Goal: Information Seeking & Learning: Learn about a topic

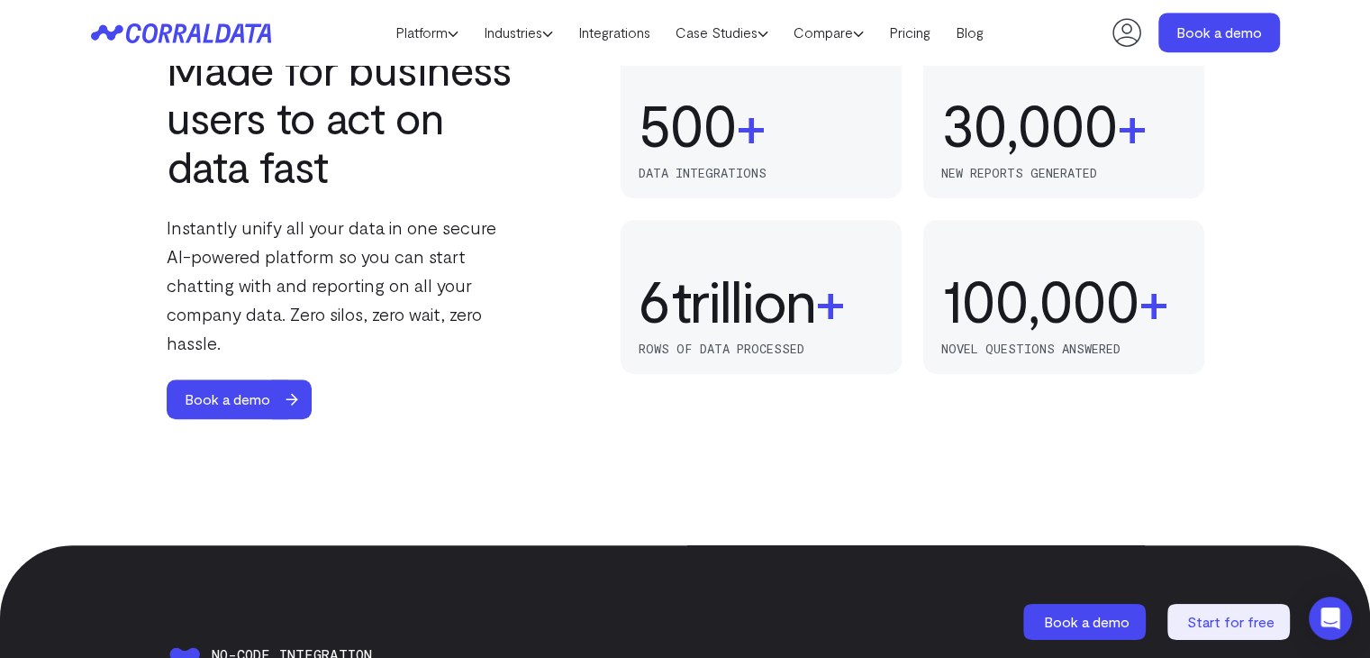
scroll to position [1046, 0]
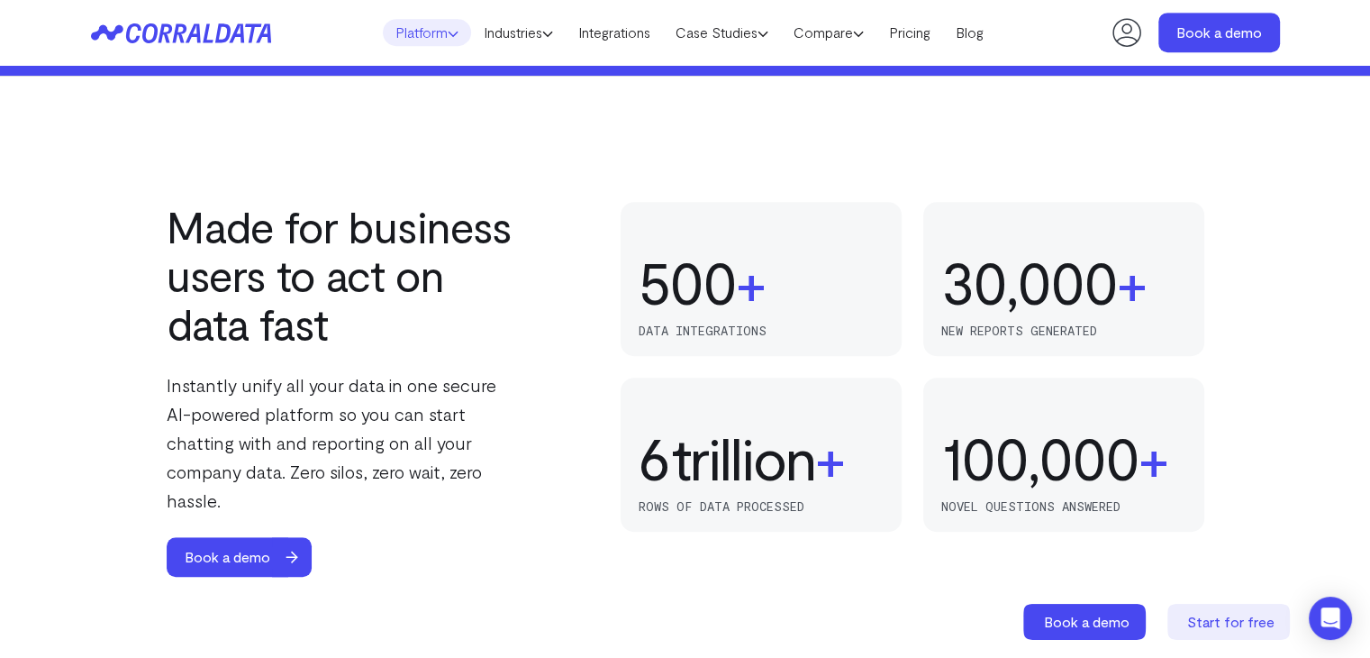
click at [420, 26] on link "Platform" at bounding box center [427, 32] width 88 height 27
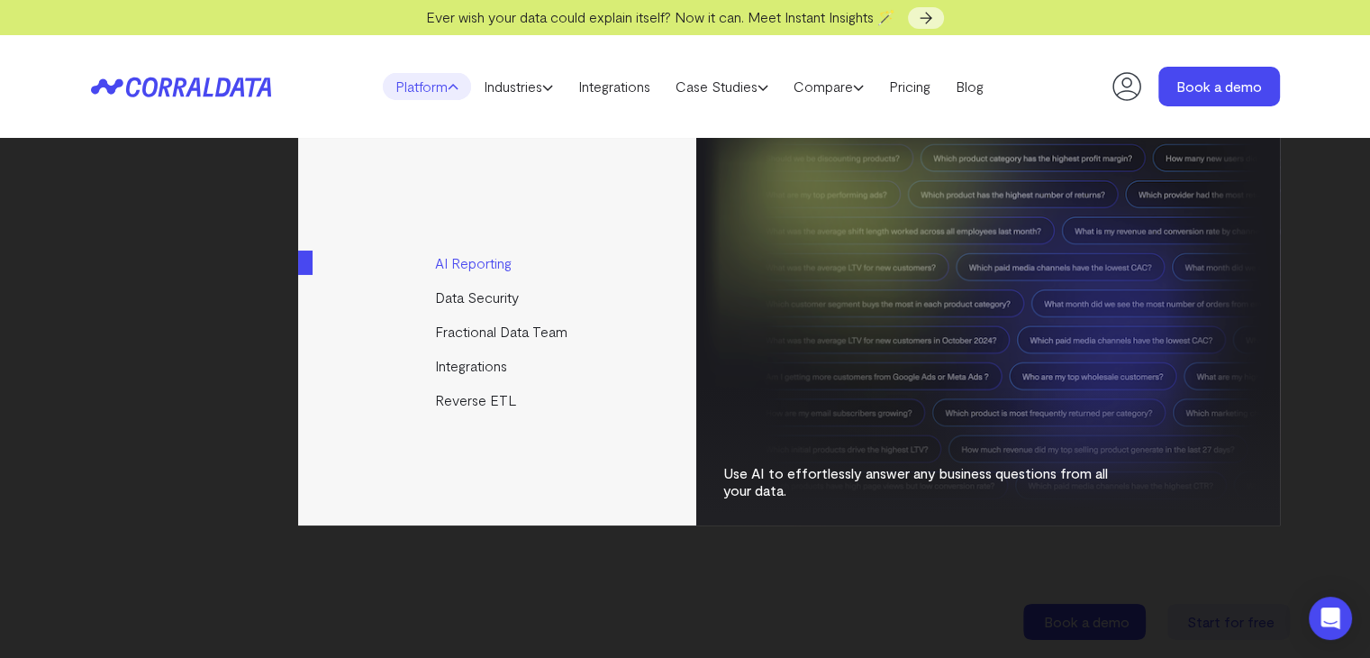
click at [481, 261] on link "AI Reporting" at bounding box center [498, 263] width 401 height 34
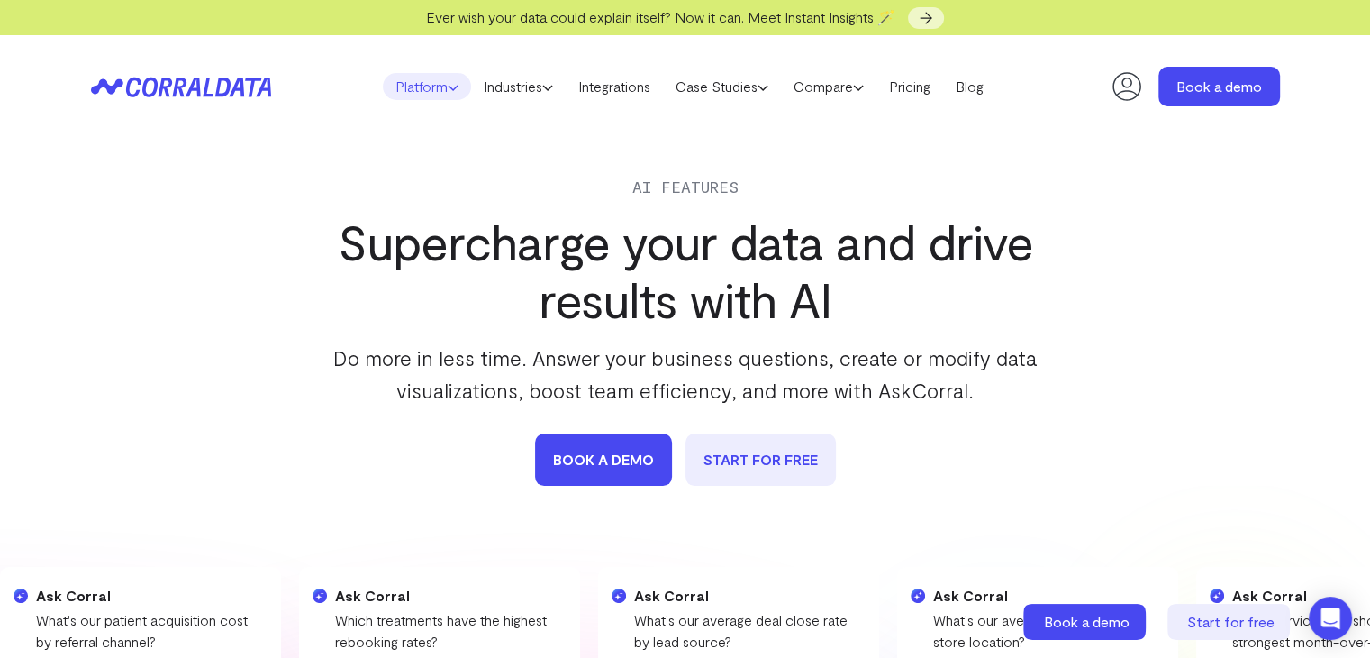
click at [421, 90] on link "Platform" at bounding box center [427, 86] width 88 height 27
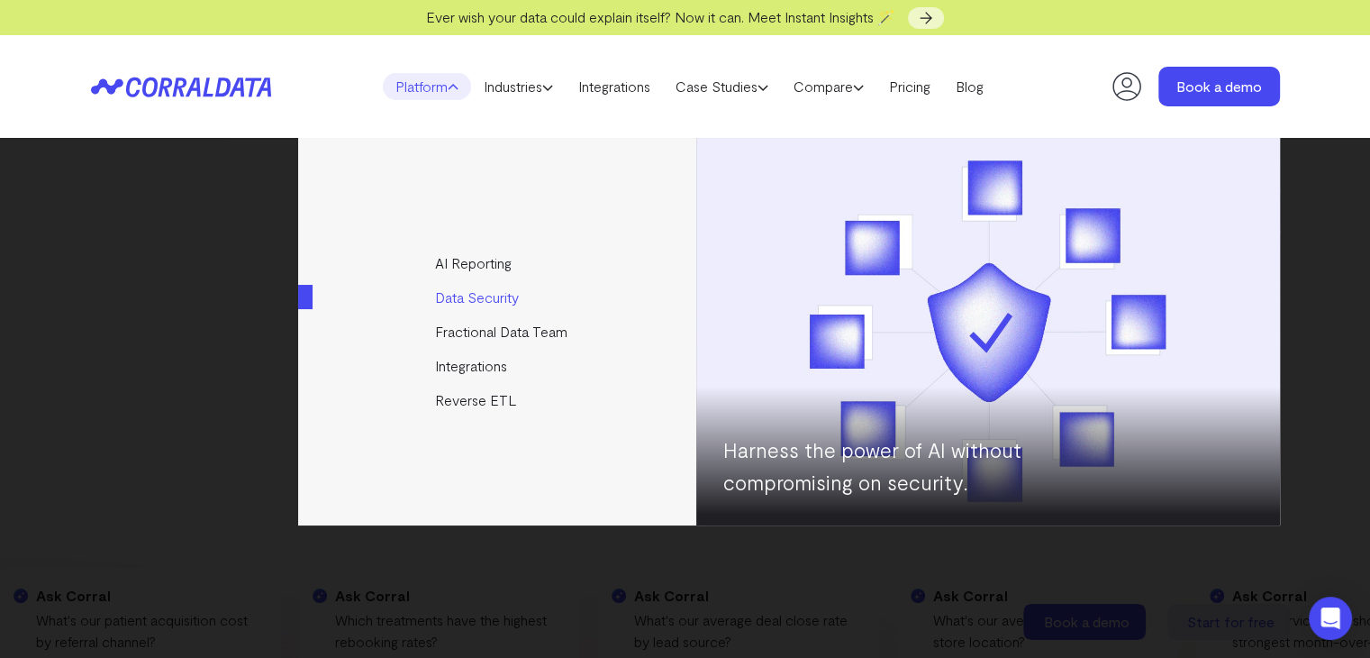
click at [483, 296] on link "Data Security" at bounding box center [498, 297] width 401 height 34
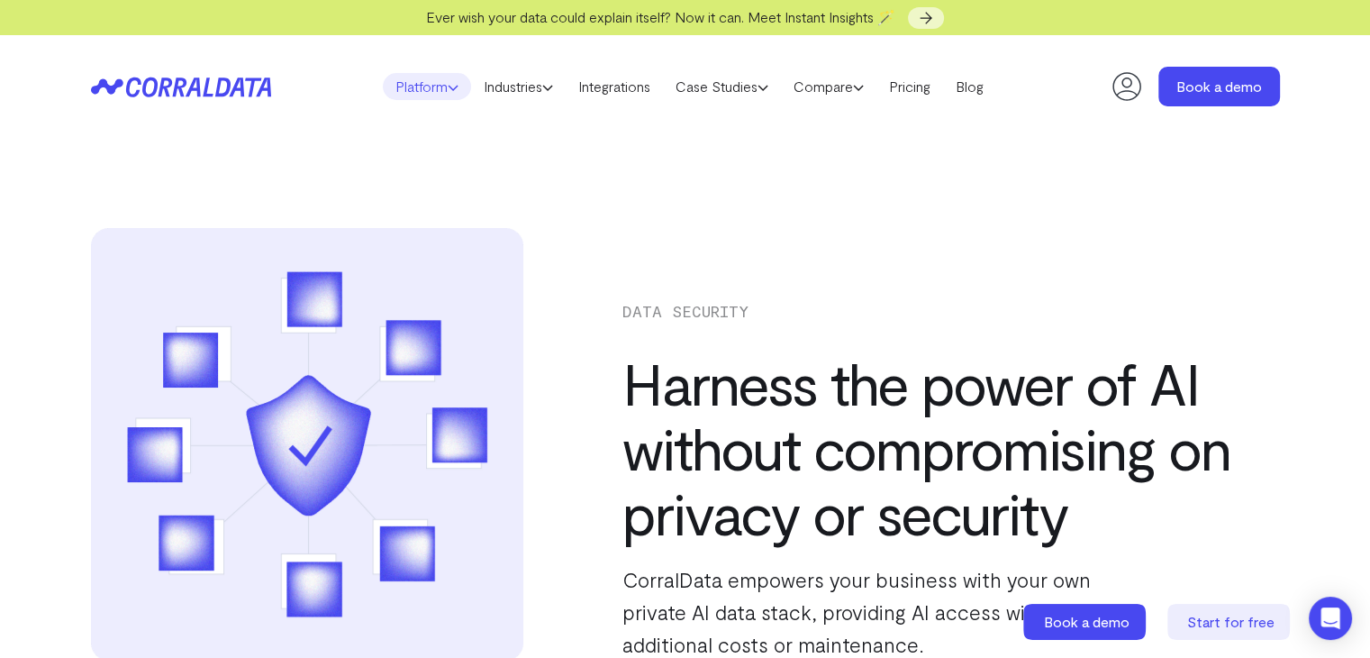
click at [394, 86] on link "Platform" at bounding box center [427, 86] width 88 height 27
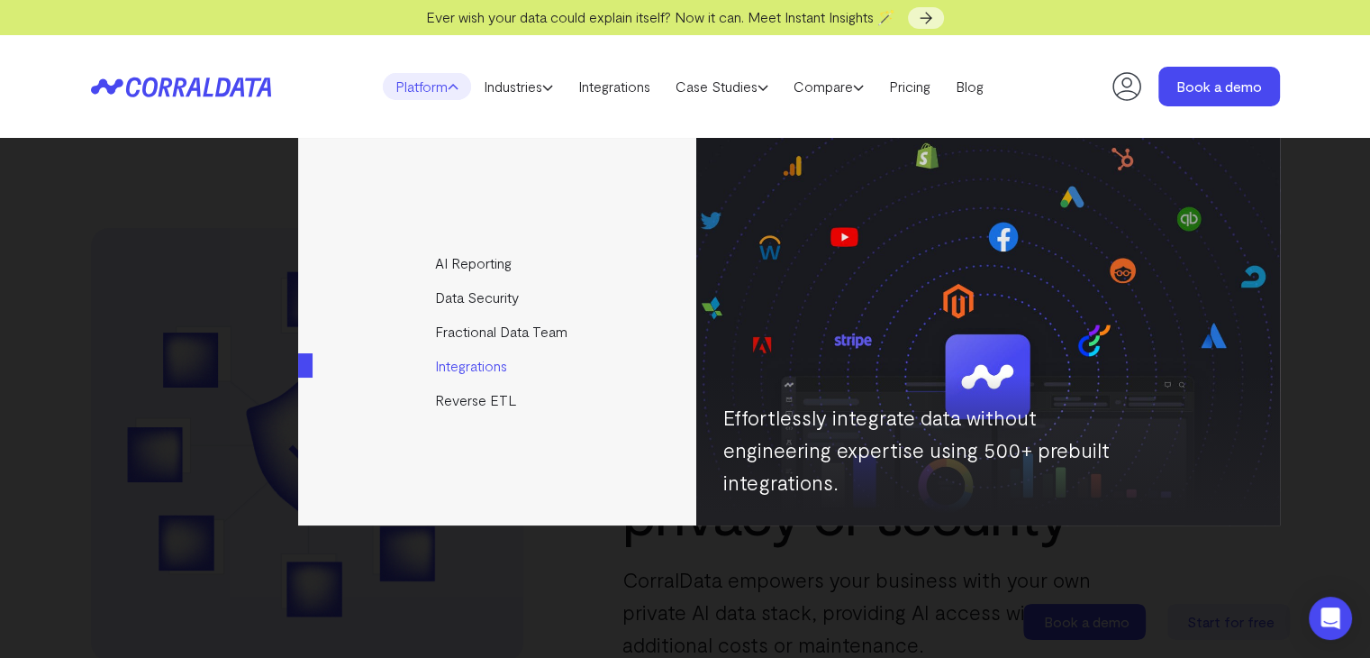
click at [499, 369] on link "Integrations" at bounding box center [498, 366] width 401 height 34
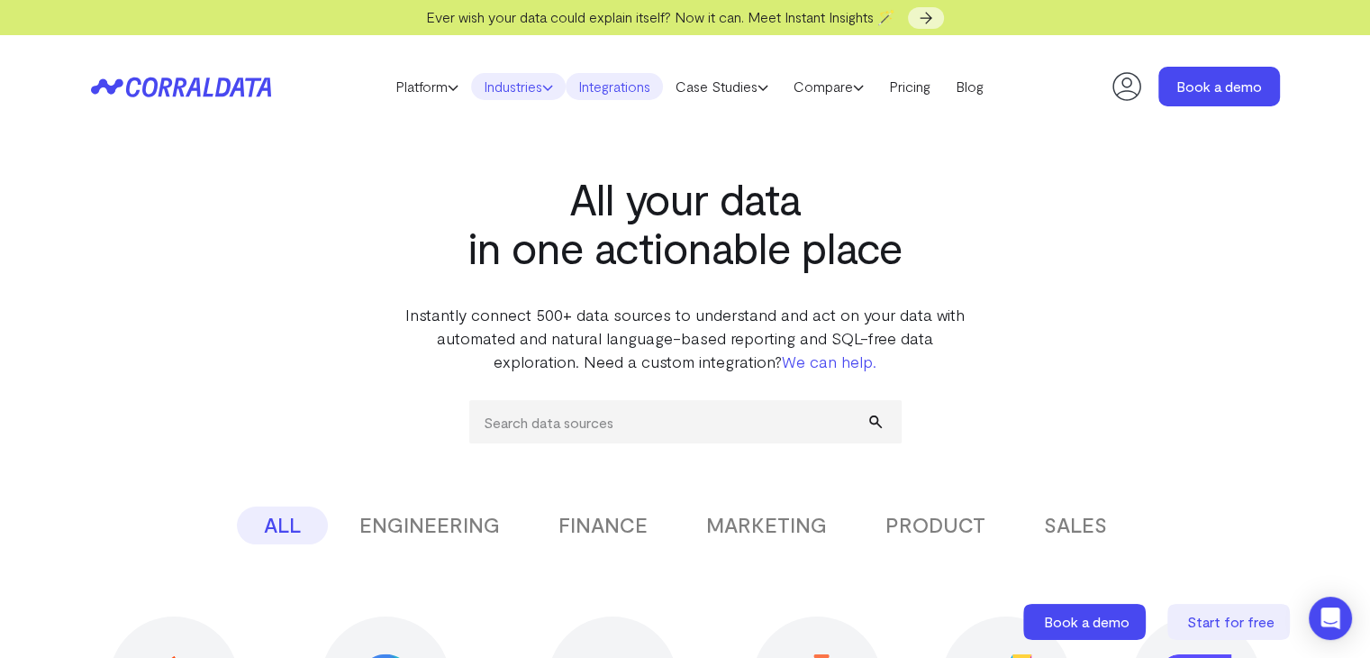
click at [532, 89] on link "Industries" at bounding box center [518, 86] width 95 height 27
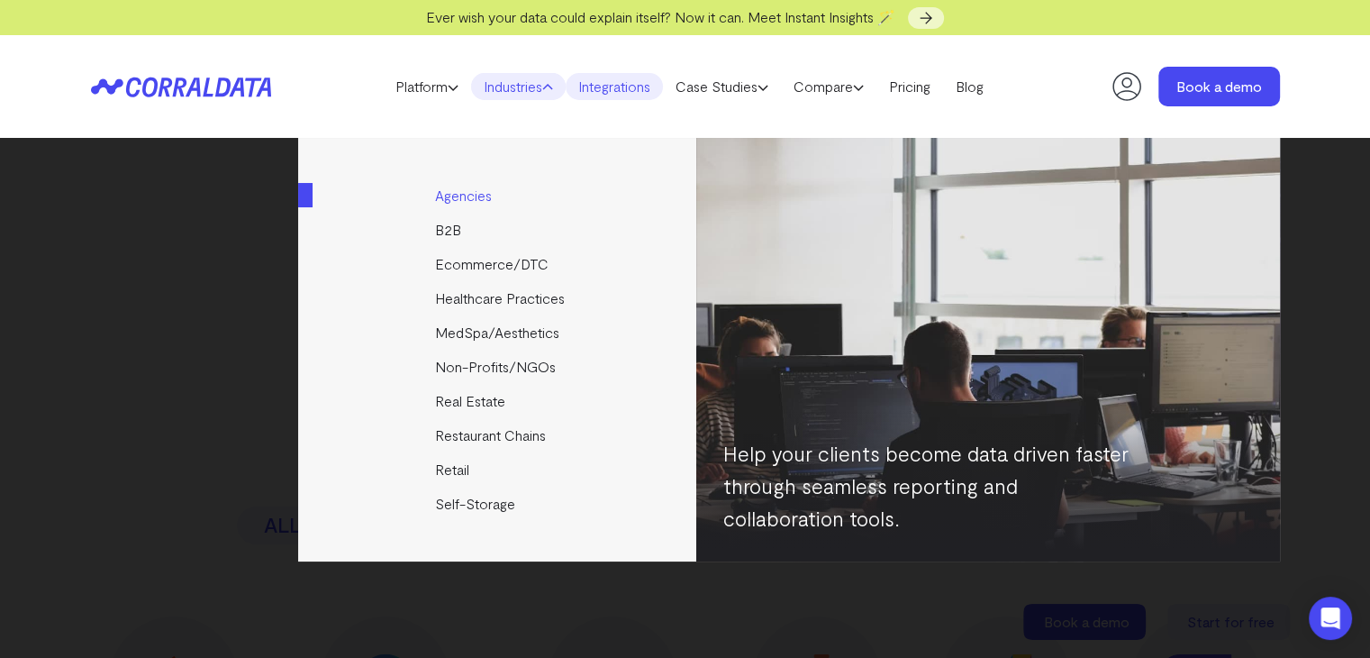
click at [475, 198] on link "Agencies" at bounding box center [498, 195] width 401 height 34
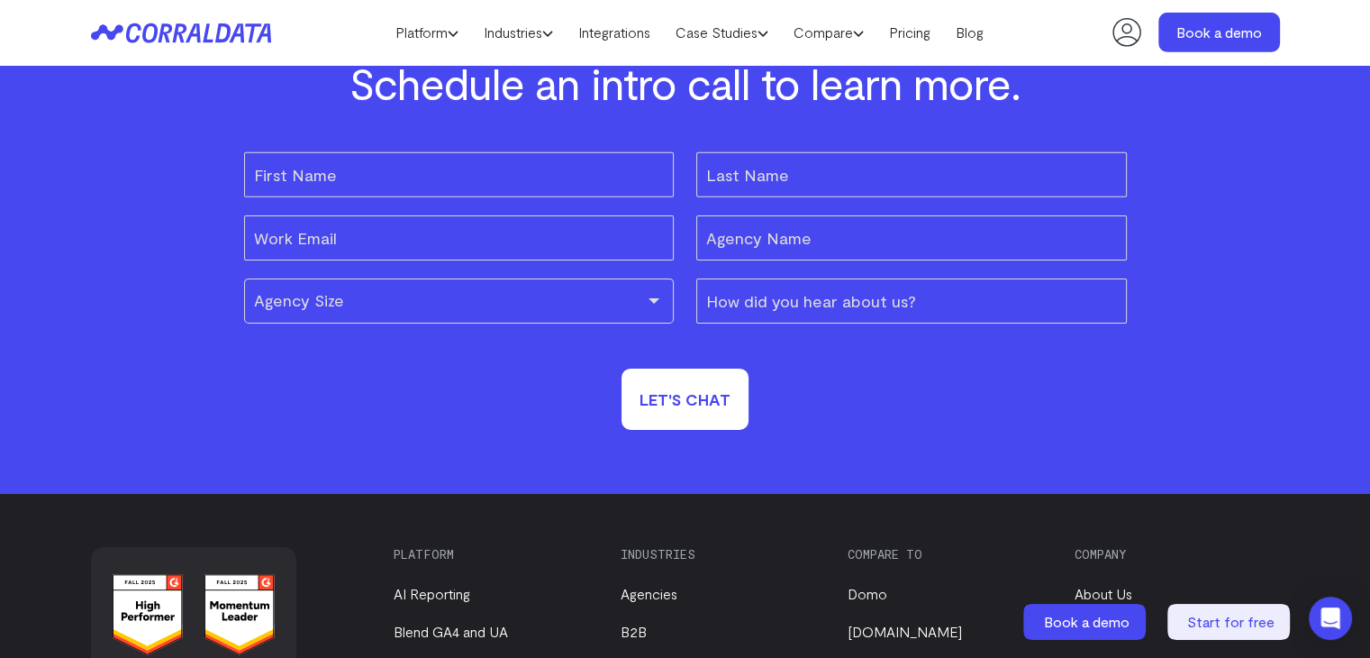
scroll to position [5790, 0]
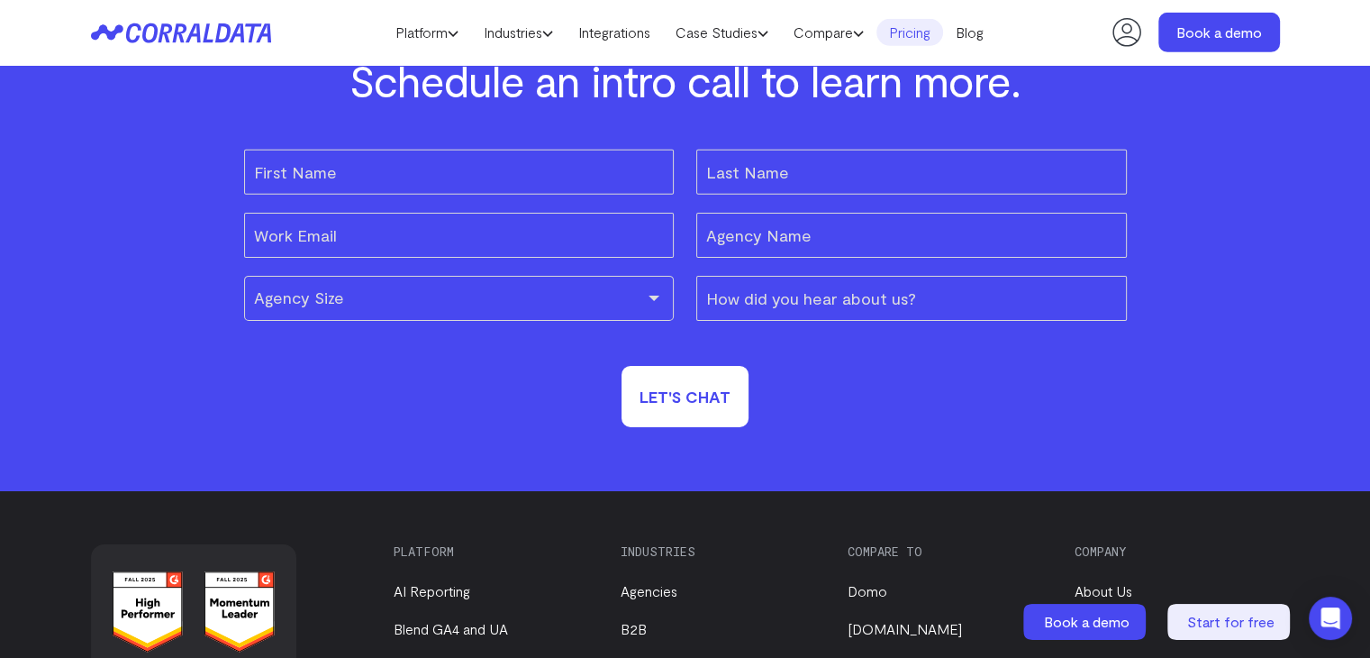
click at [918, 33] on link "Pricing" at bounding box center [910, 32] width 67 height 27
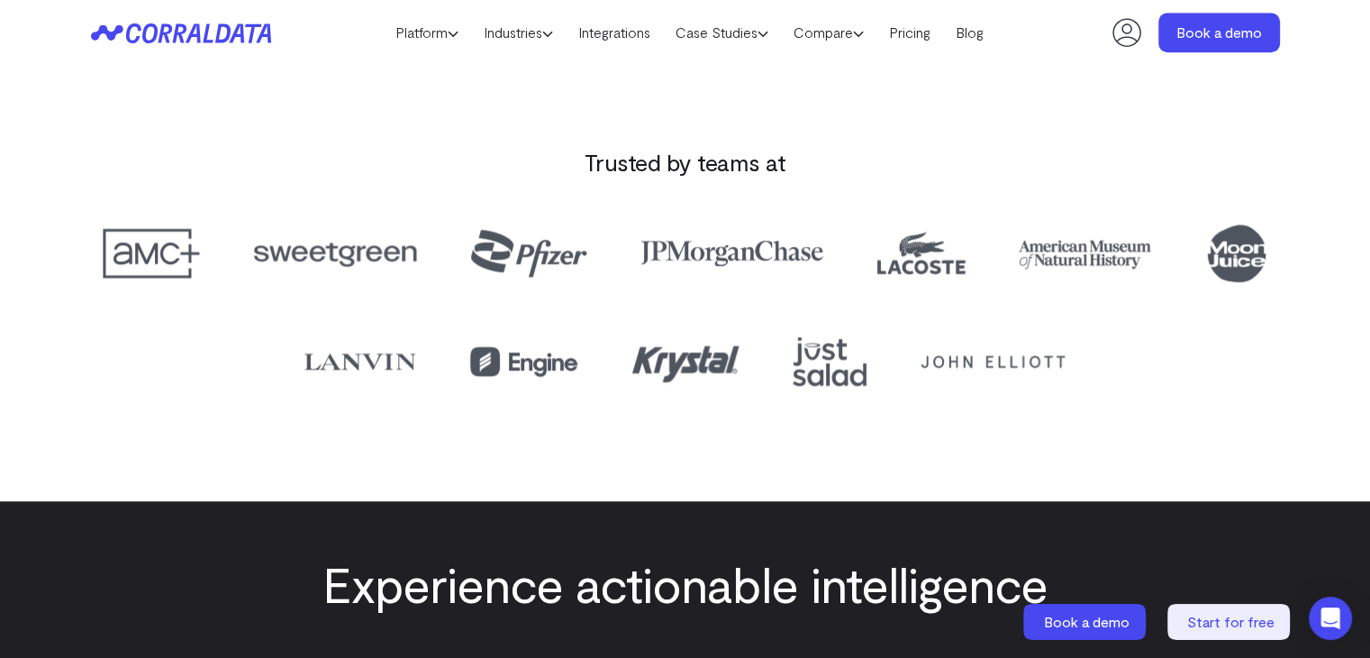
scroll to position [1811, 0]
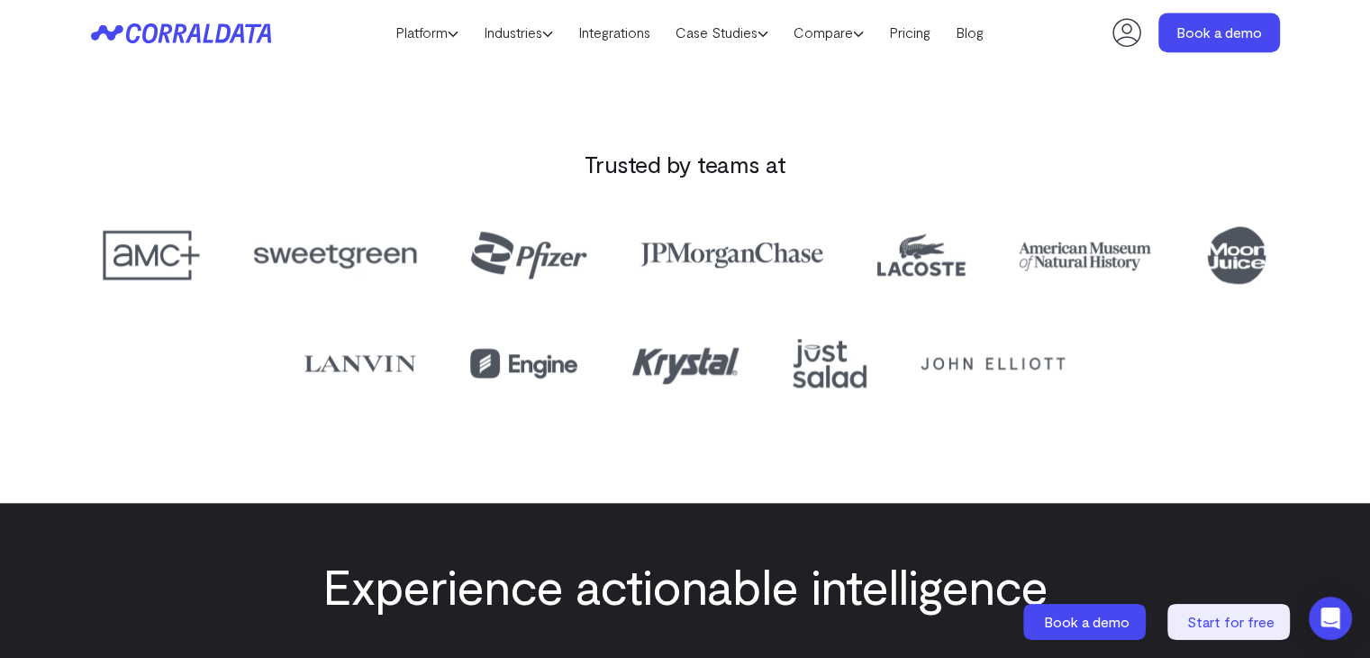
click at [378, 354] on img at bounding box center [360, 363] width 120 height 63
click at [368, 365] on img at bounding box center [360, 363] width 120 height 63
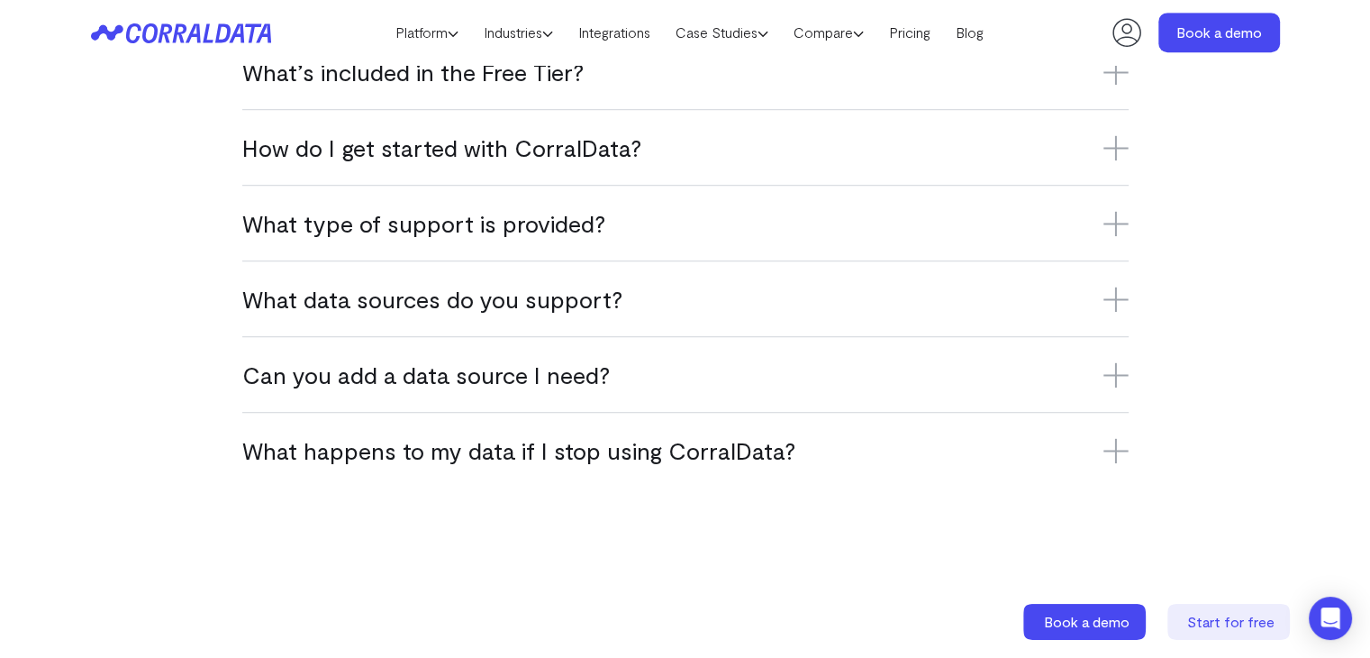
scroll to position [1281, 0]
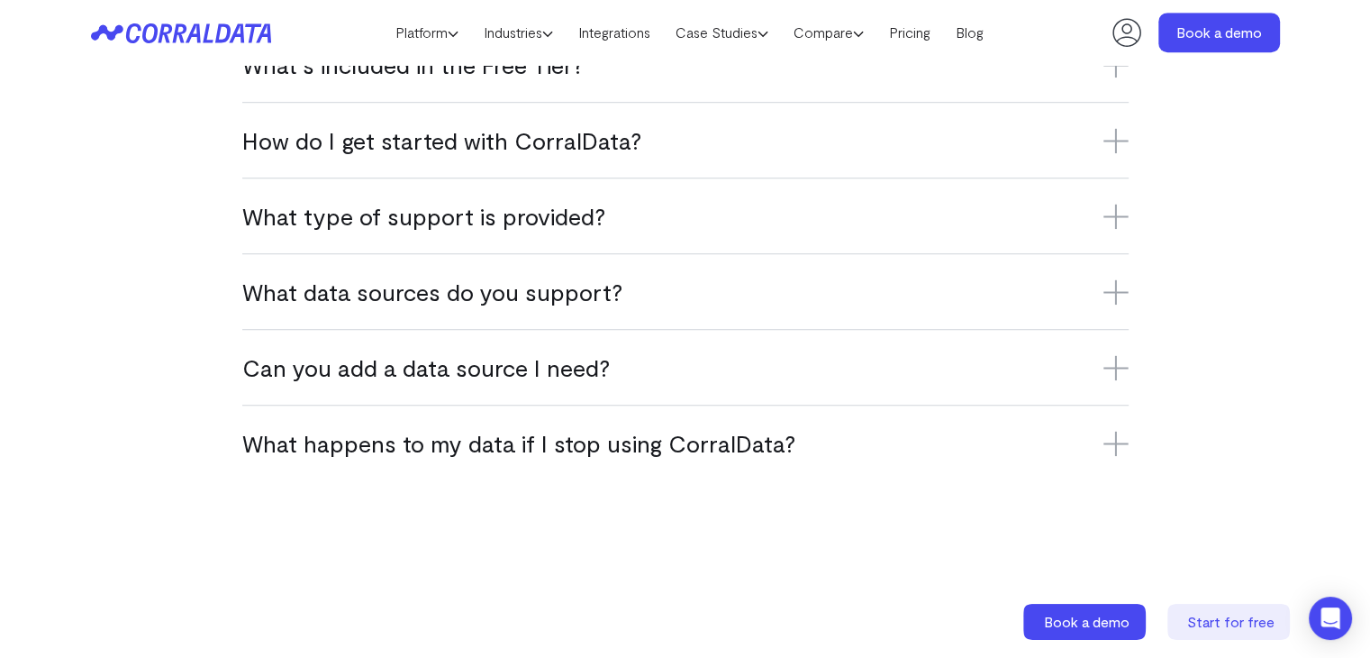
click at [591, 77] on h3 "What’s included in the Free Tier?" at bounding box center [685, 65] width 887 height 30
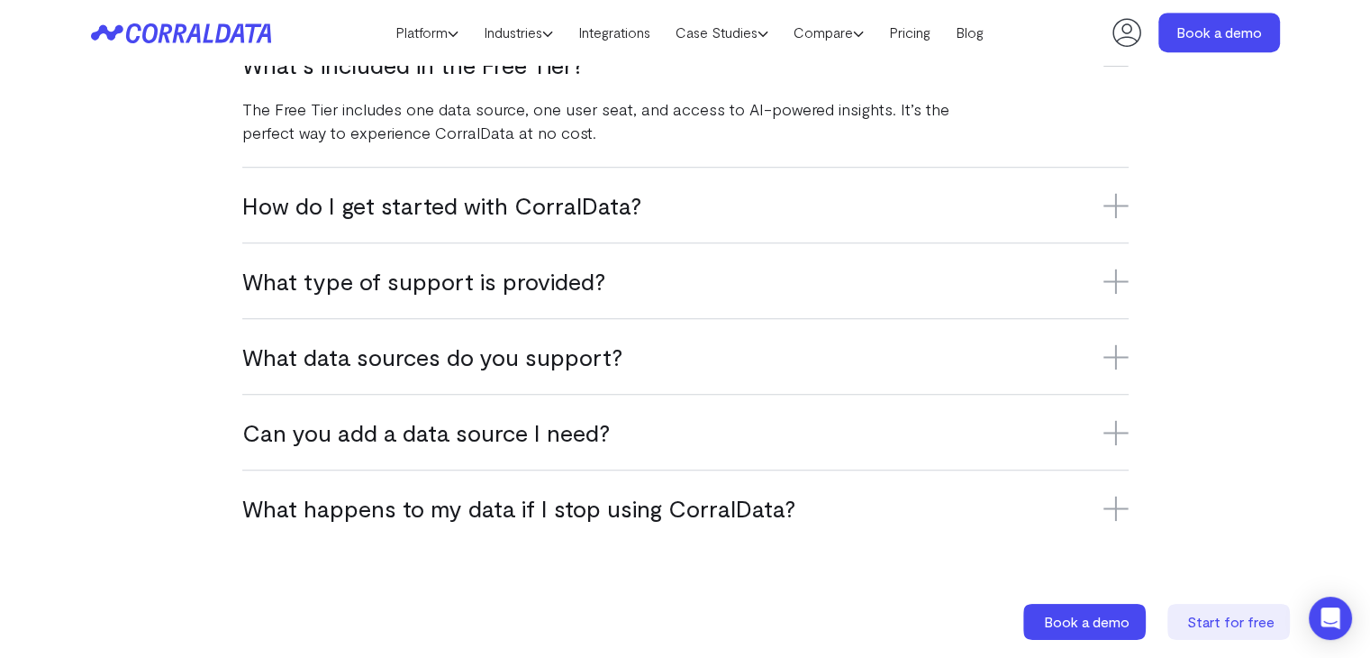
click at [538, 214] on h3 "How do I get started with CorralData?" at bounding box center [685, 205] width 887 height 30
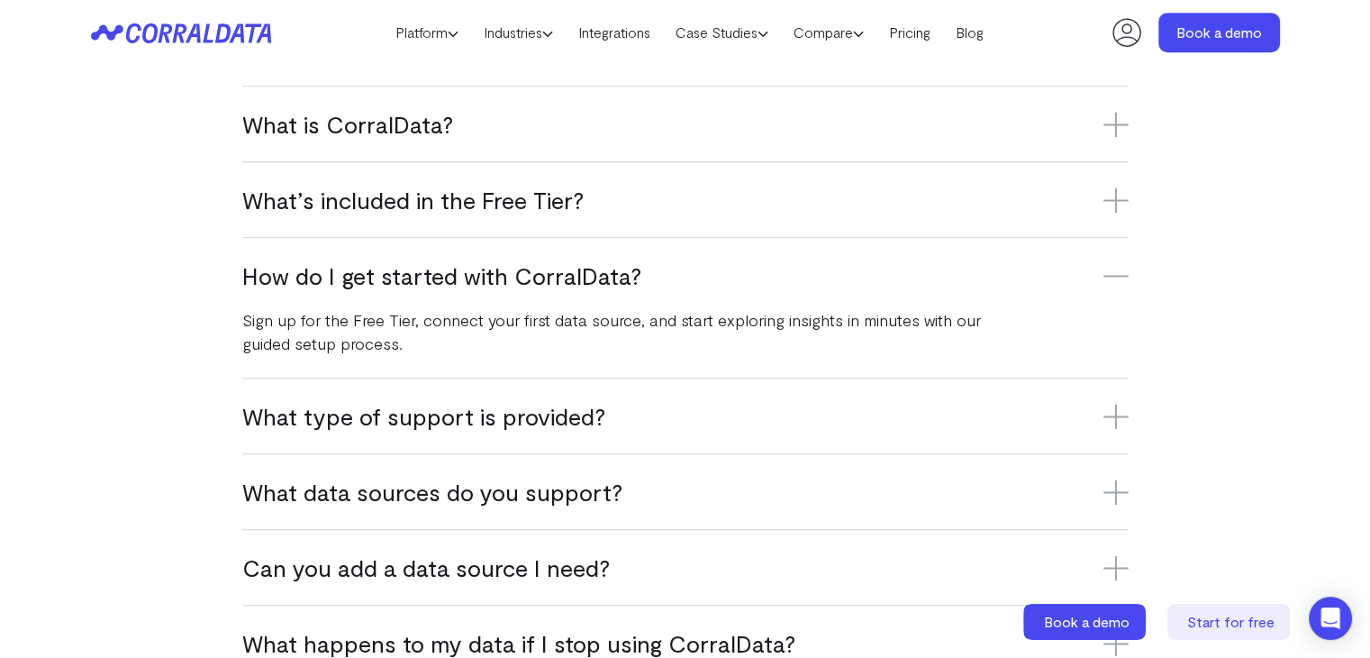
scroll to position [1144, 0]
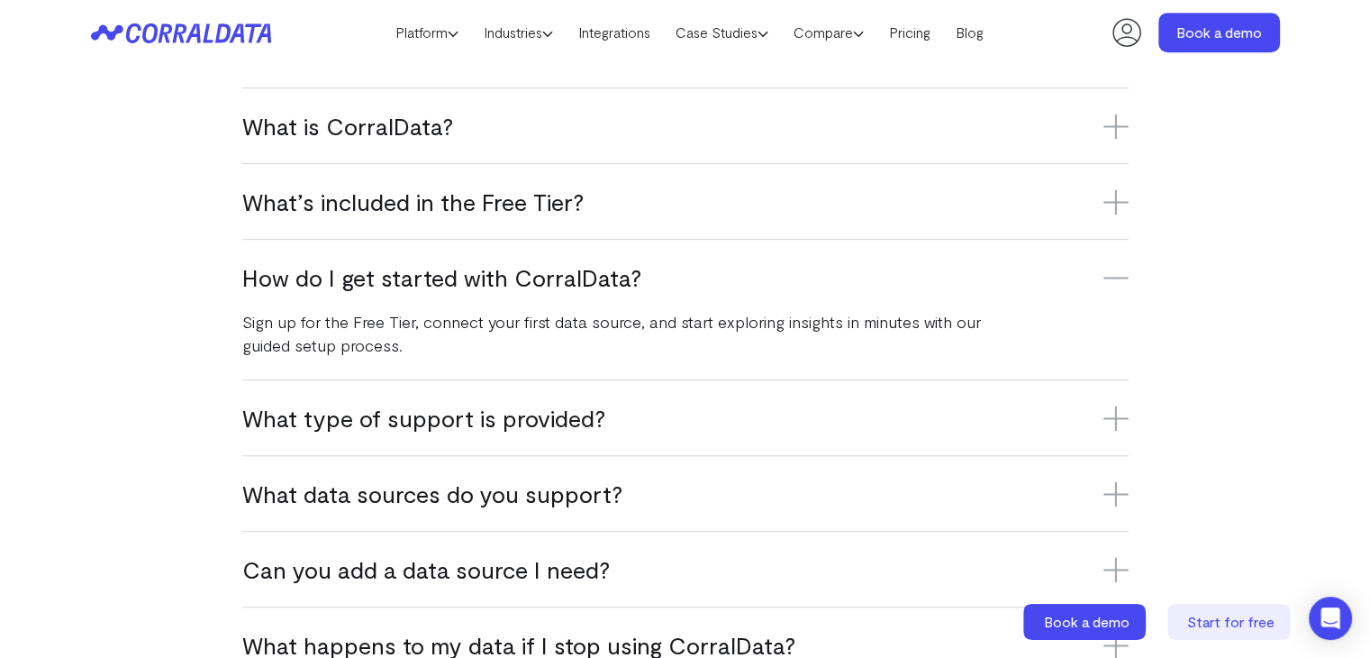
click at [532, 206] on h3 "What’s included in the Free Tier?" at bounding box center [685, 201] width 887 height 30
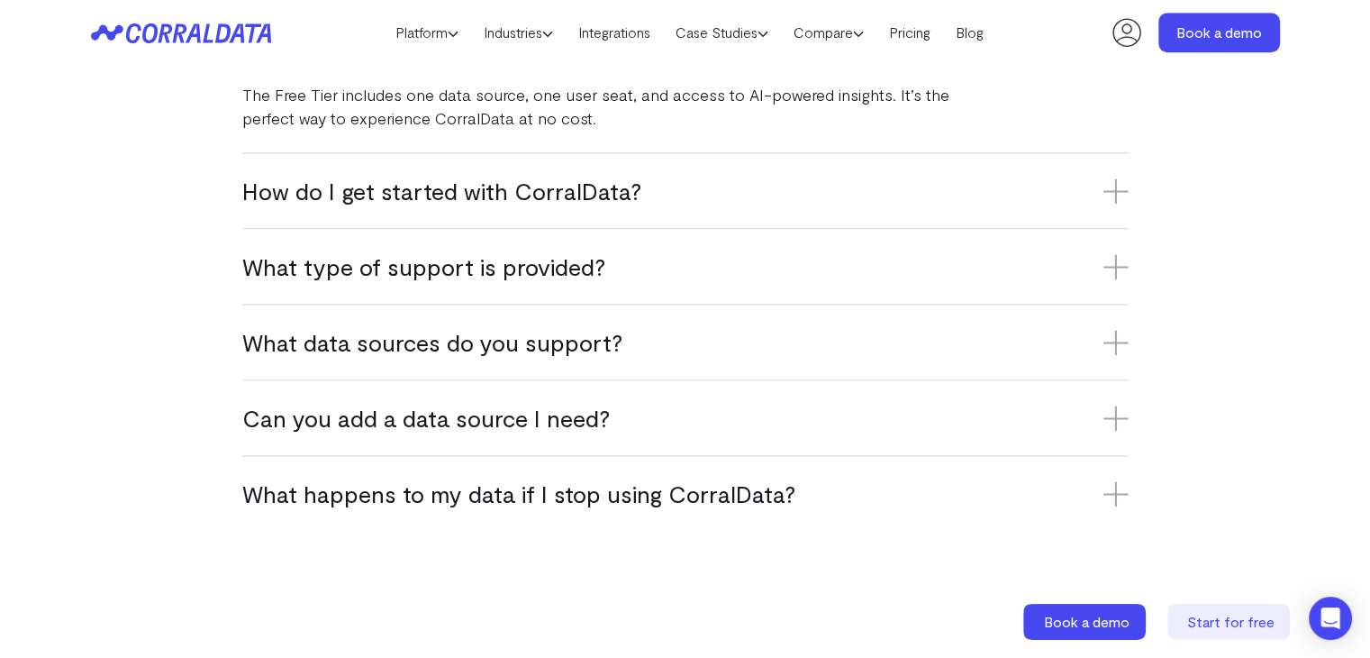
scroll to position [1301, 0]
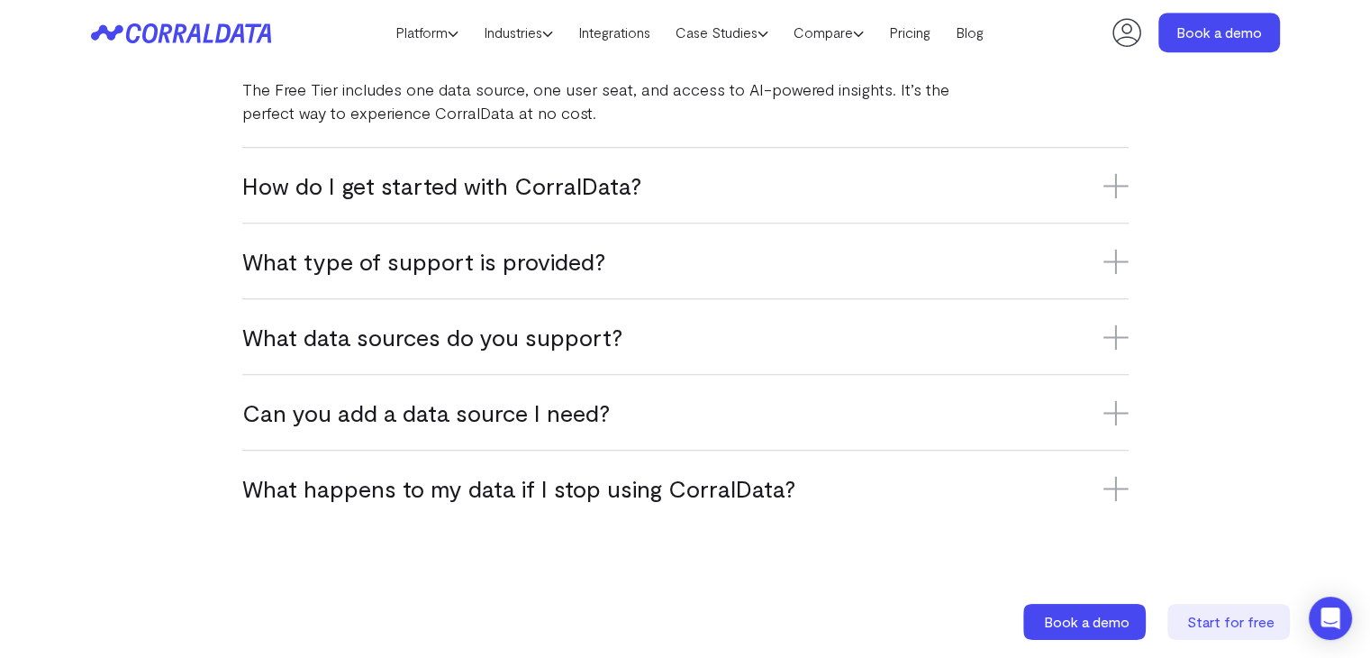
click at [572, 399] on h3 "Can you add a data source I need?" at bounding box center [685, 412] width 887 height 30
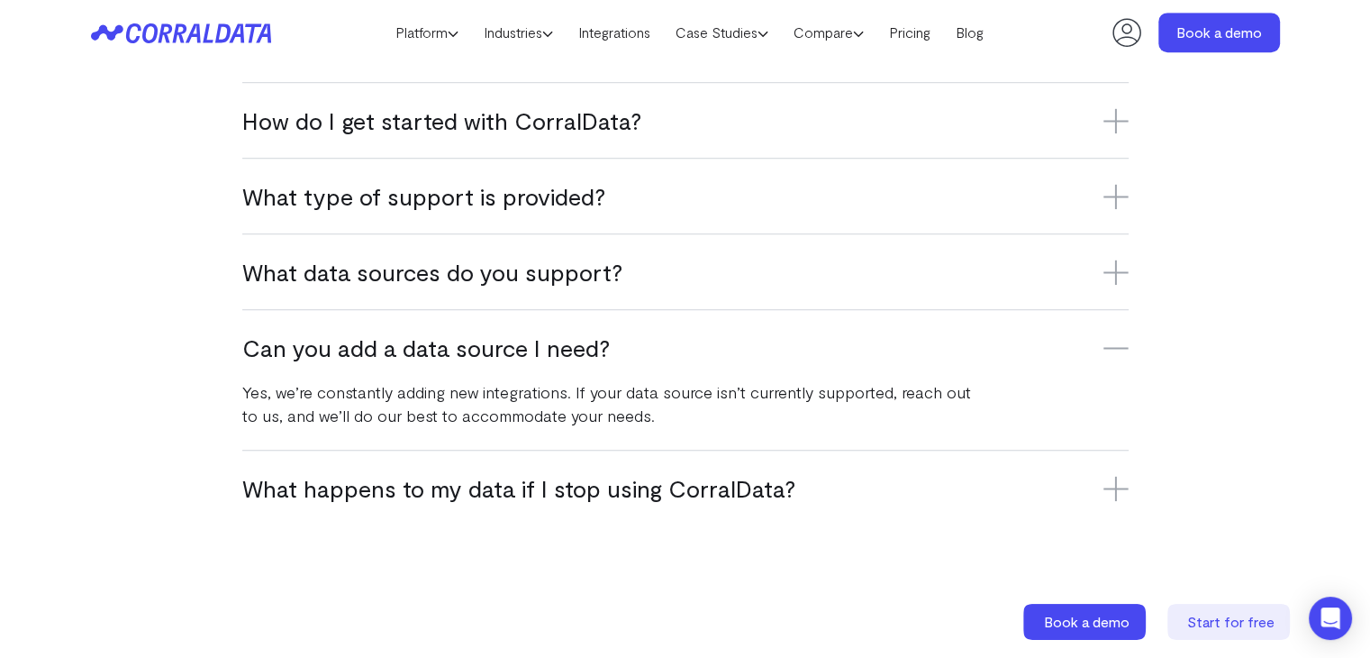
click at [580, 503] on div "What happens to my data if I stop using CorralData? If you stop using CorralDat…" at bounding box center [685, 488] width 887 height 76
click at [581, 488] on h3 "What happens to my data if I stop using CorralData?" at bounding box center [685, 488] width 887 height 30
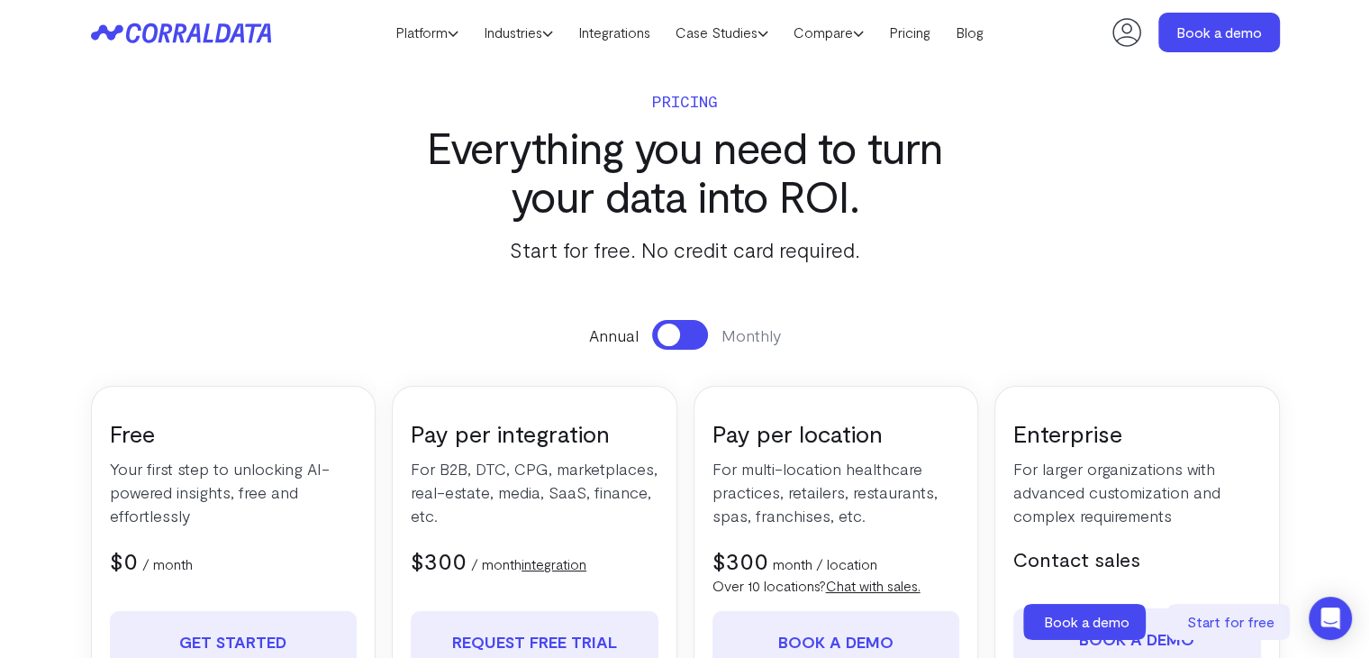
scroll to position [0, 0]
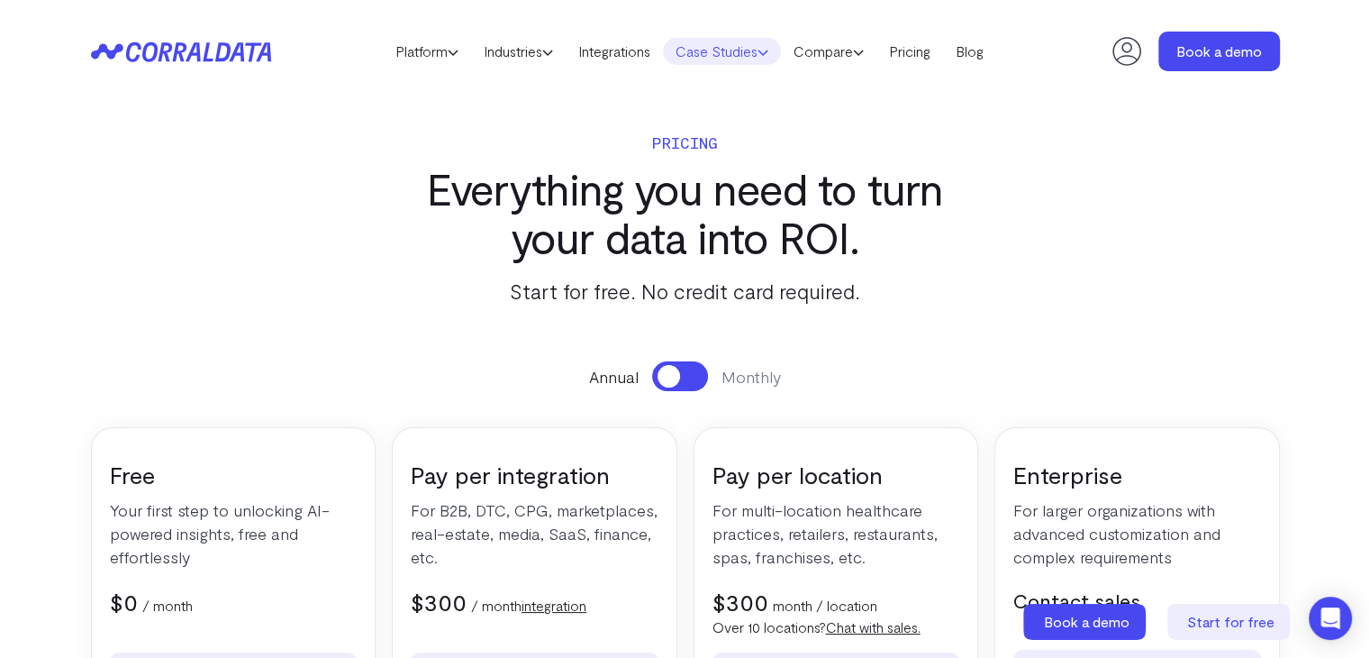
click at [713, 53] on link "Case Studies" at bounding box center [722, 51] width 118 height 27
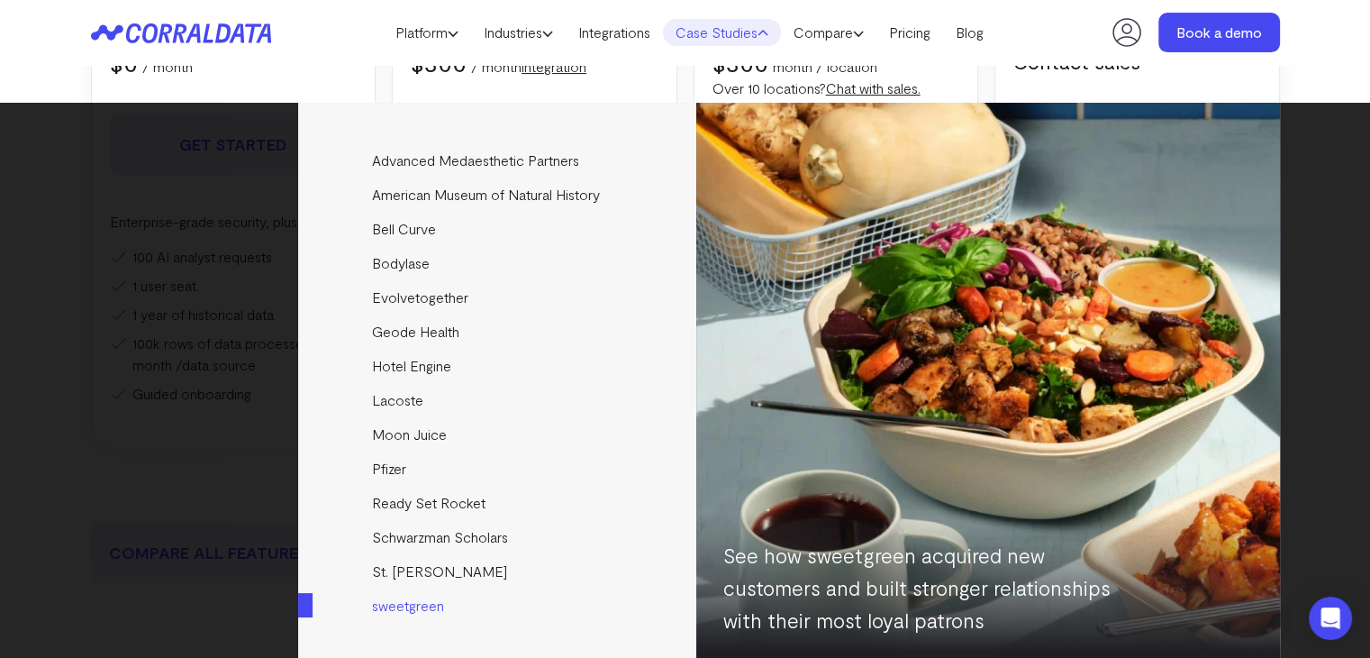
scroll to position [547, 0]
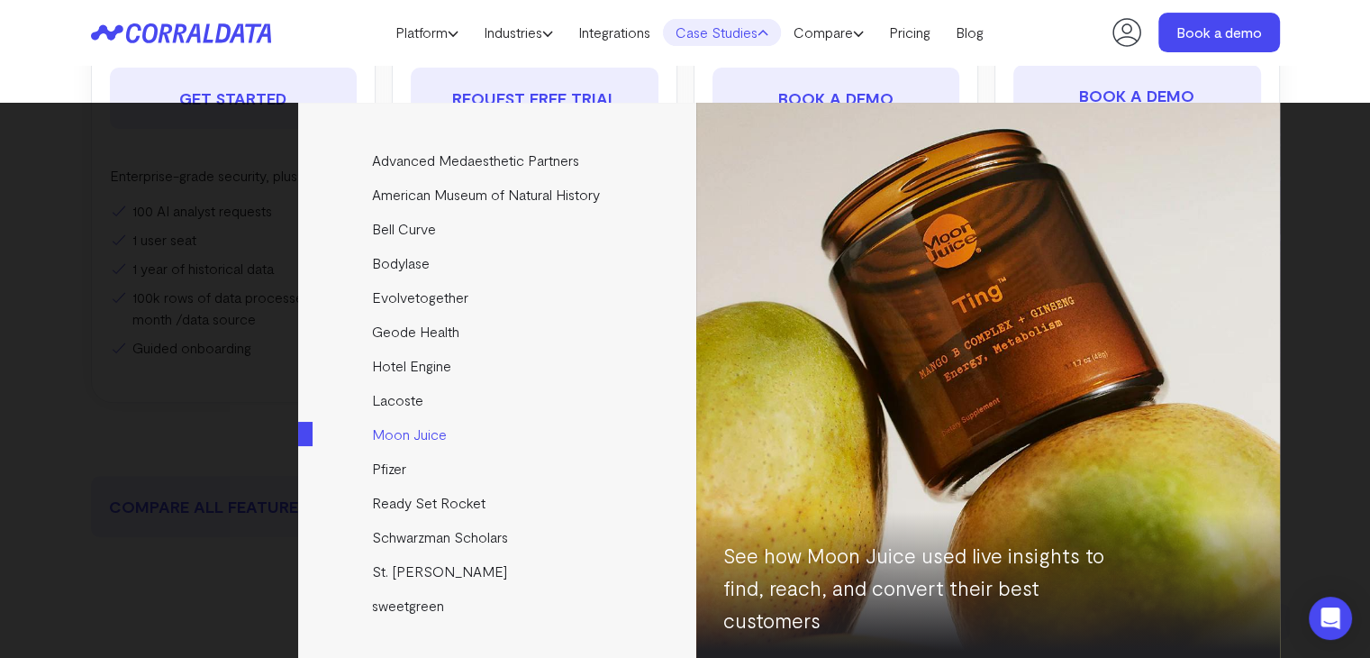
click at [422, 441] on link "Moon Juice" at bounding box center [498, 434] width 401 height 34
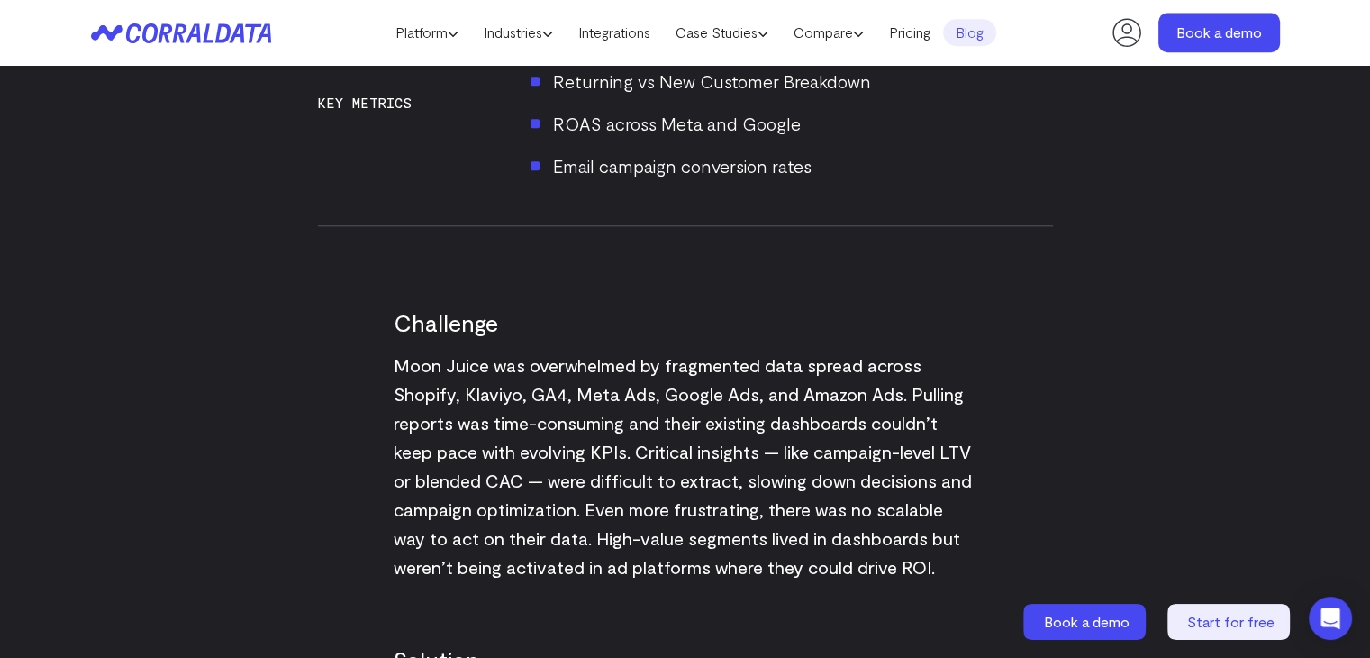
scroll to position [1688, 0]
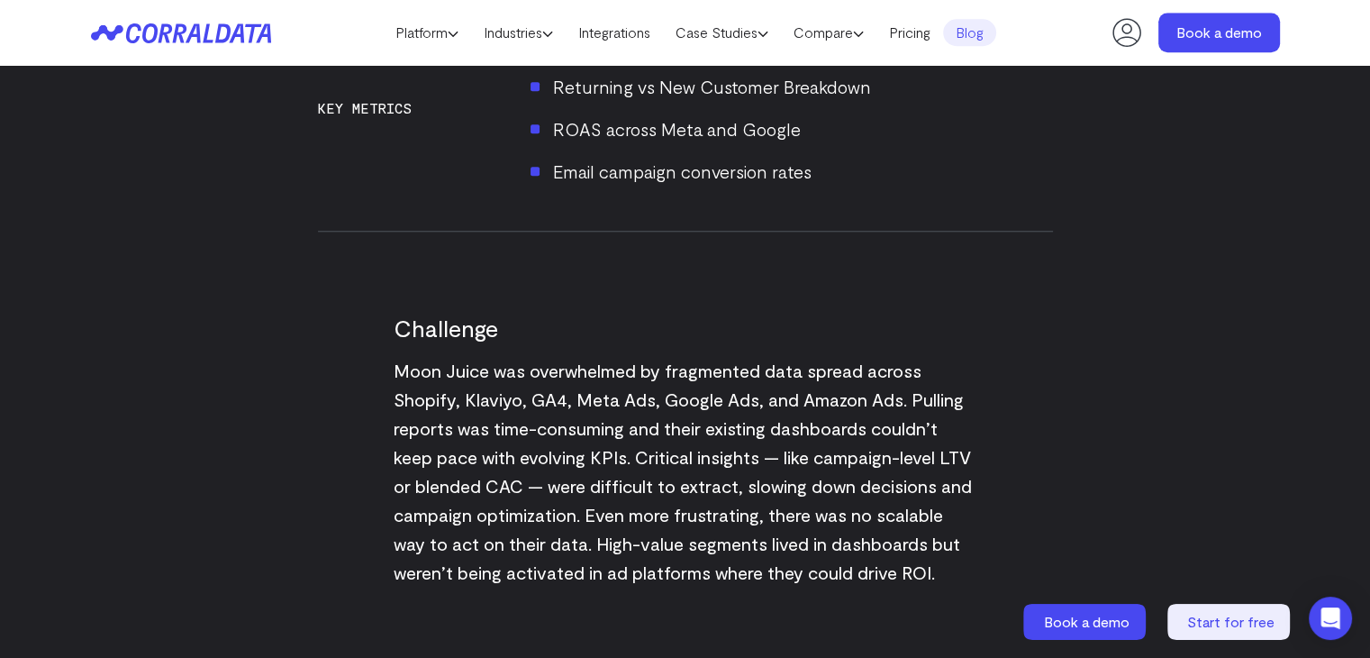
click at [290, 235] on div "See how Moon Juice used live insights to find, reach, and convert their best cu…" at bounding box center [685, 542] width 1297 height 3106
